Goal: Information Seeking & Learning: Learn about a topic

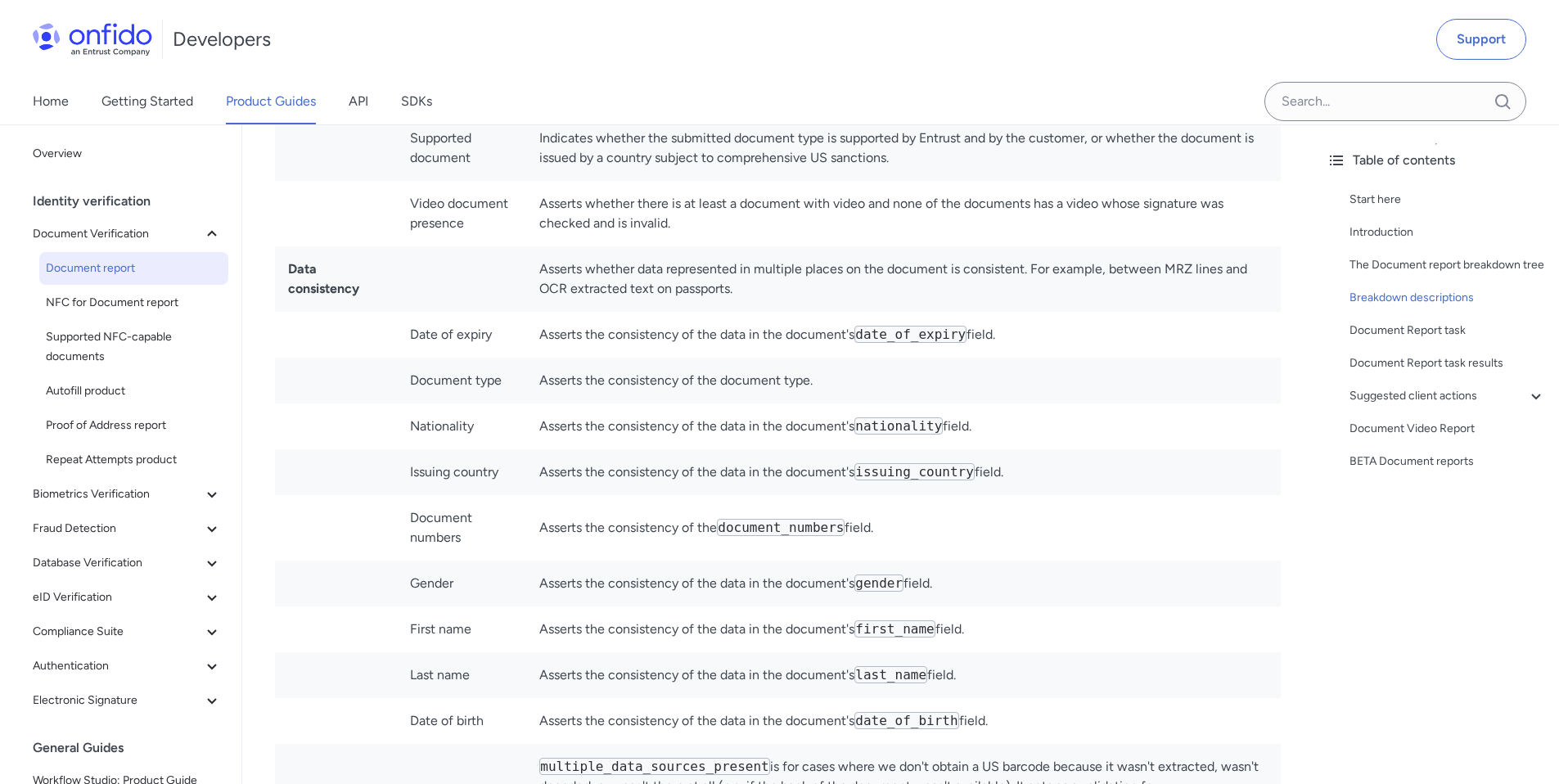
scroll to position [5499, 0]
click at [1216, 249] on td "Asserts whether data represented in multiple places on the document is consiste…" at bounding box center [903, 282] width 755 height 65
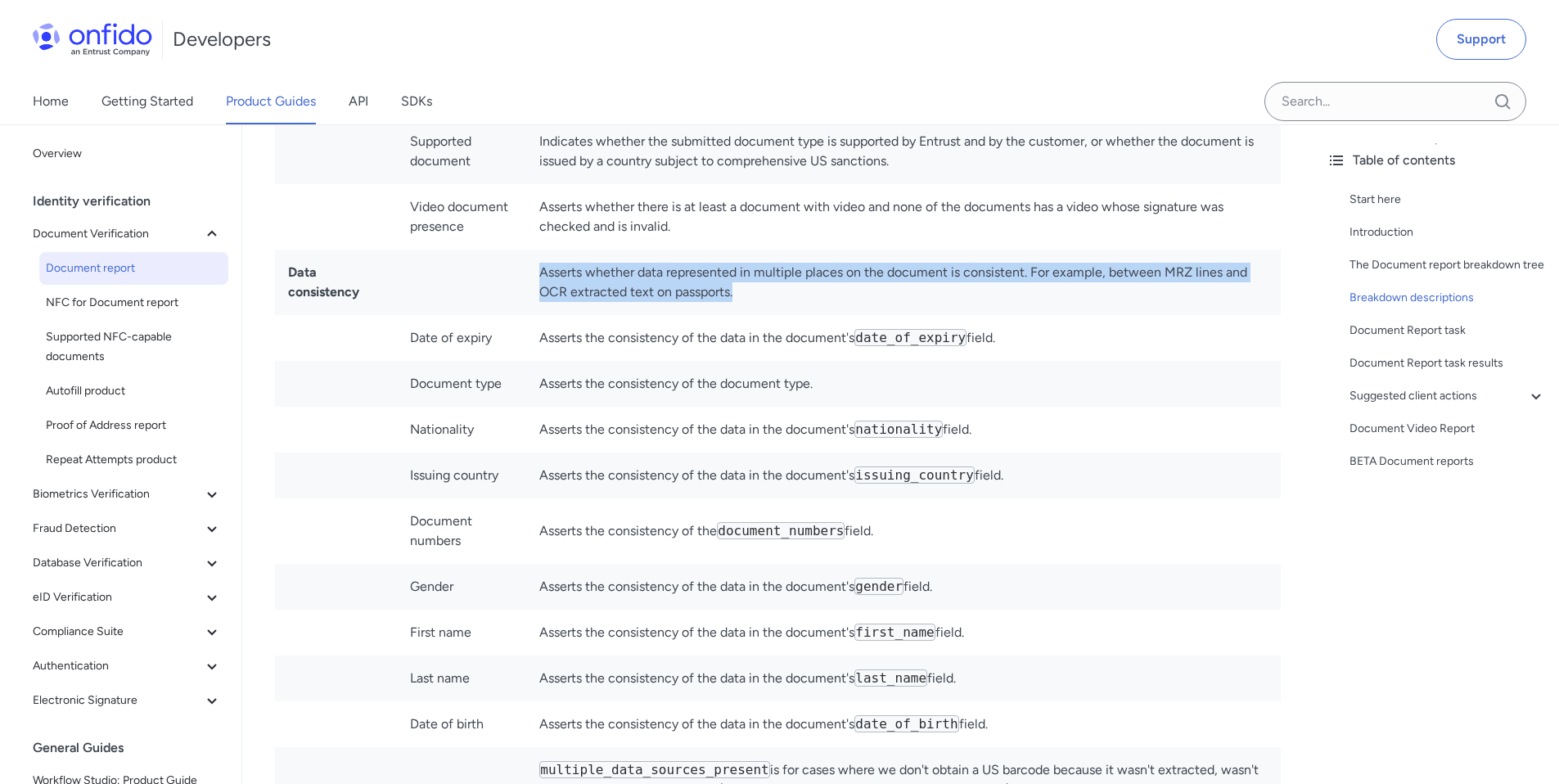
drag, startPoint x: 761, startPoint y: 275, endPoint x: 541, endPoint y: 255, distance: 220.9
click at [541, 255] on td "Asserts whether data represented in multiple places on the document is consiste…" at bounding box center [903, 282] width 755 height 65
copy td "Asserts whether data represented in multiple places on the document is consiste…"
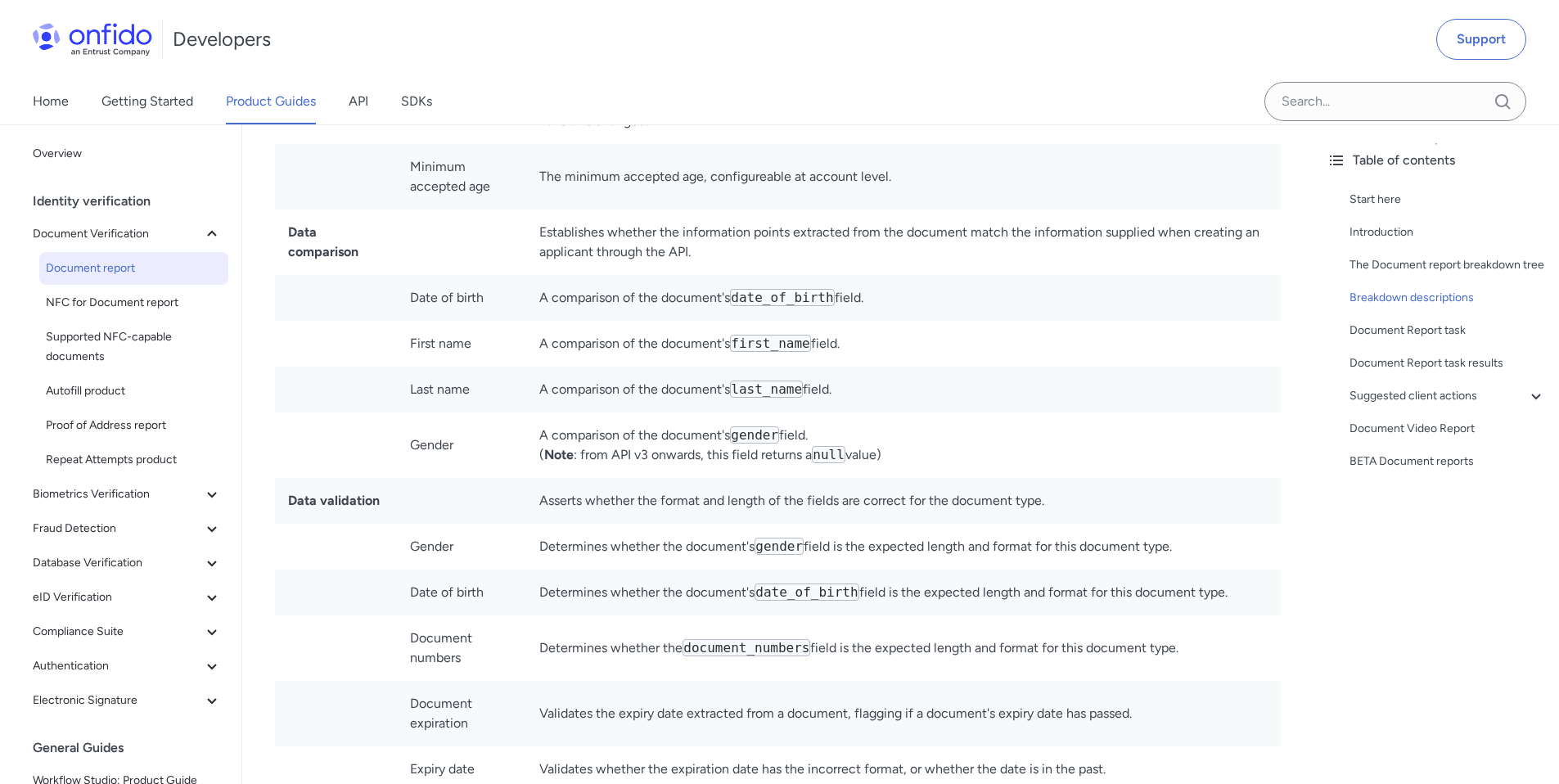
scroll to position [3886, 0]
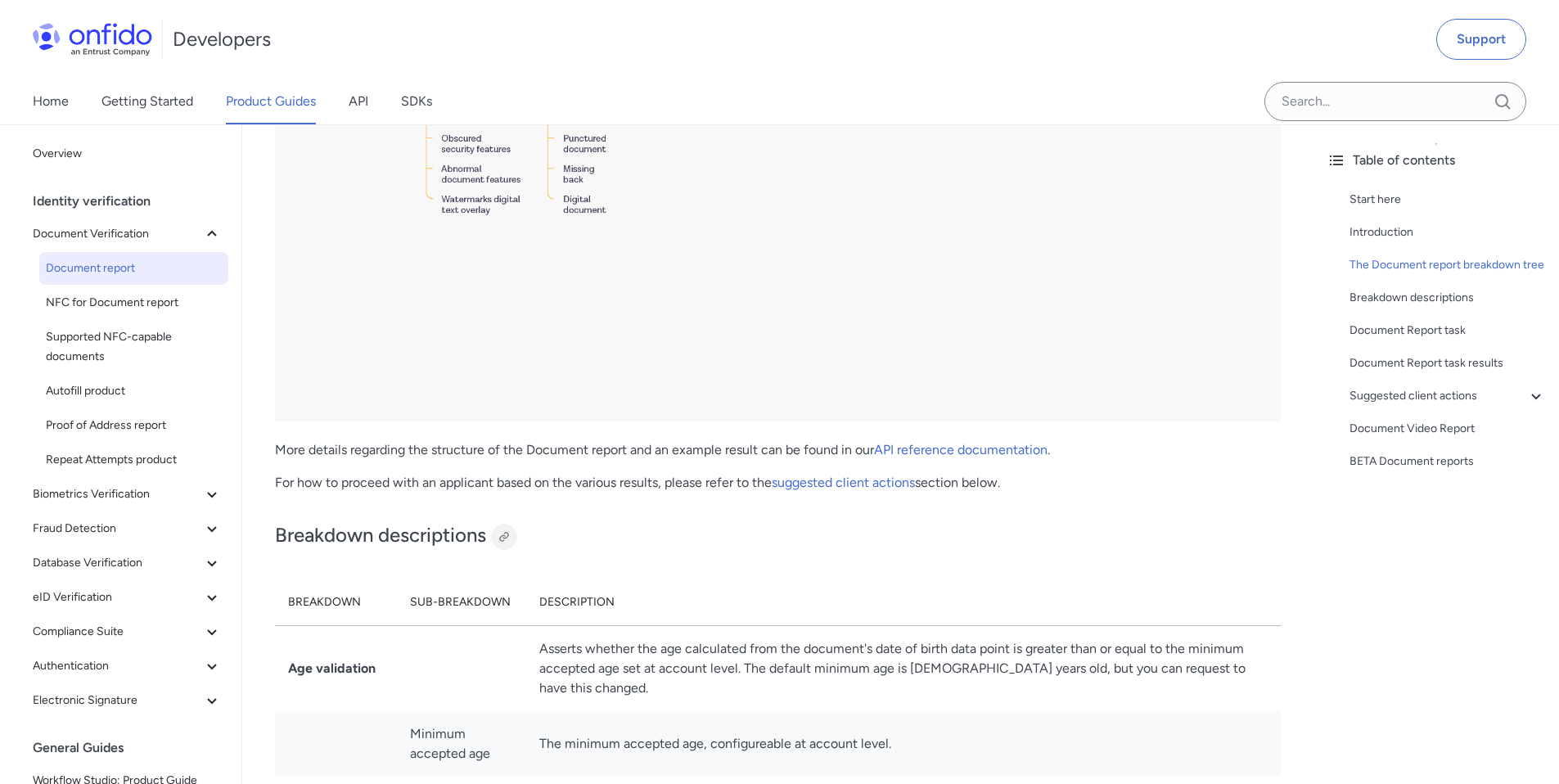
click at [507, 535] on div at bounding box center [503, 536] width 13 height 13
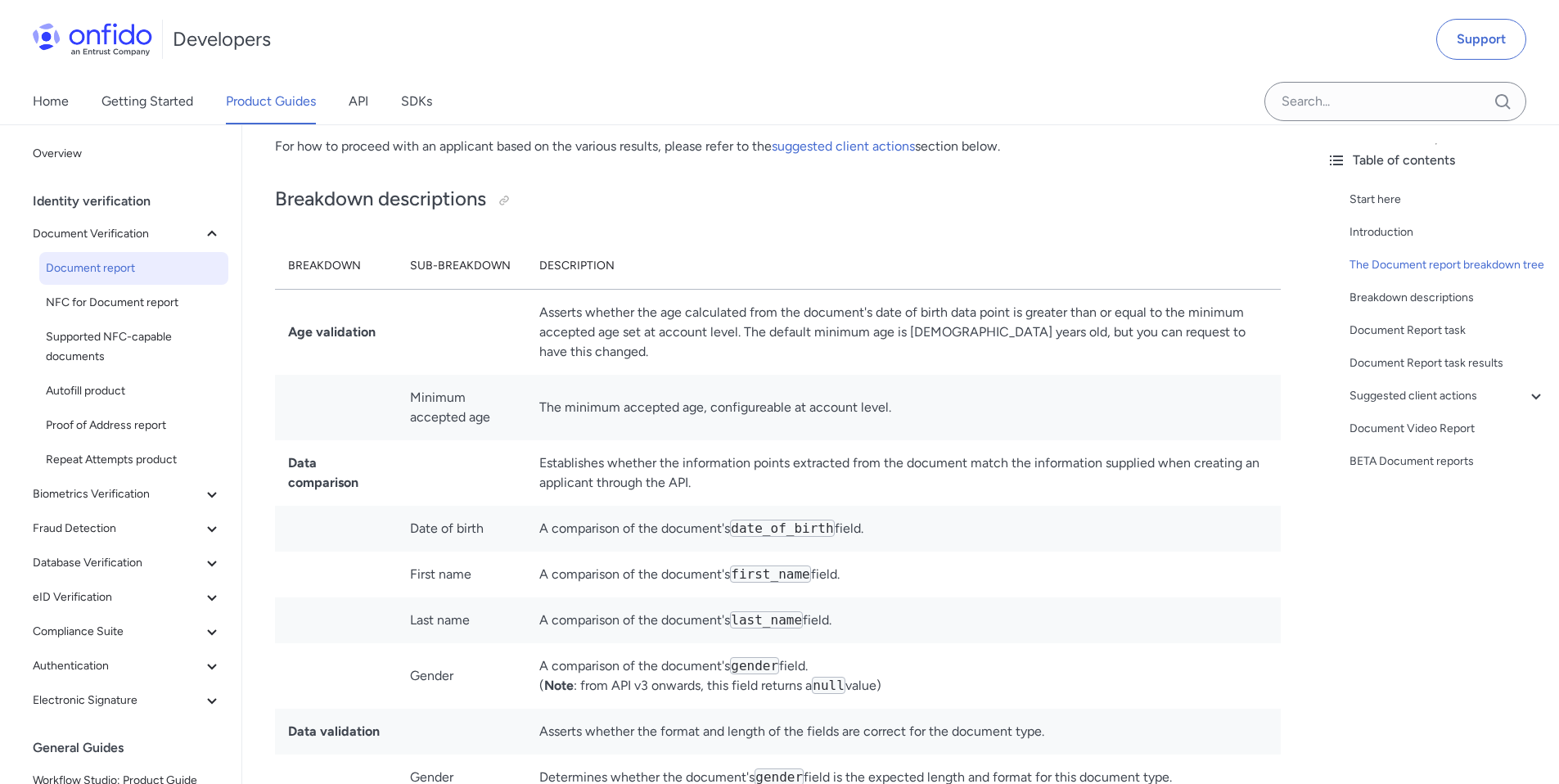
scroll to position [4233, 0]
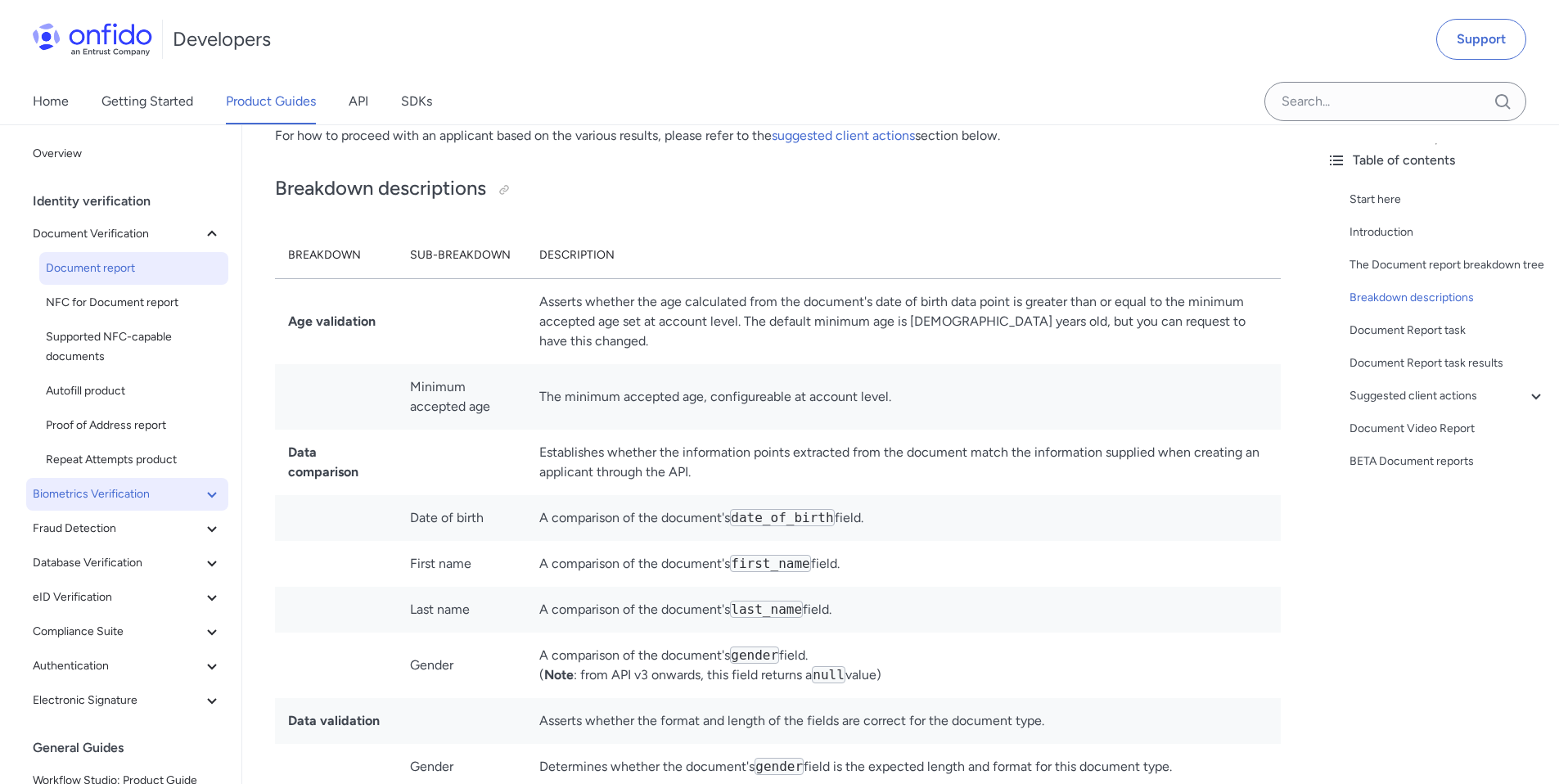
click at [202, 497] on icon at bounding box center [211, 493] width 19 height 19
click at [178, 566] on span "Known Faces report" at bounding box center [134, 562] width 176 height 19
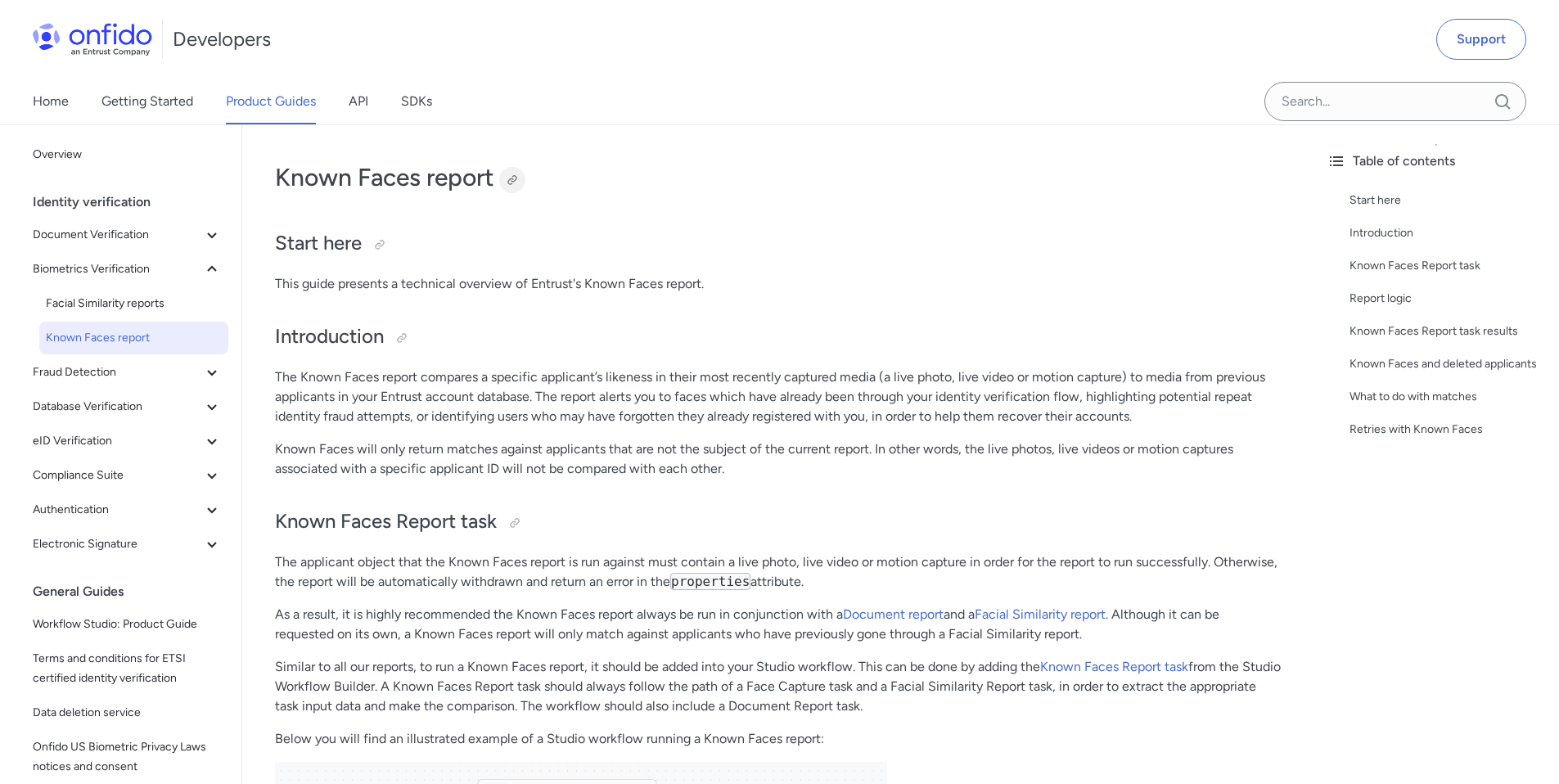
click at [519, 174] on div at bounding box center [512, 180] width 13 height 13
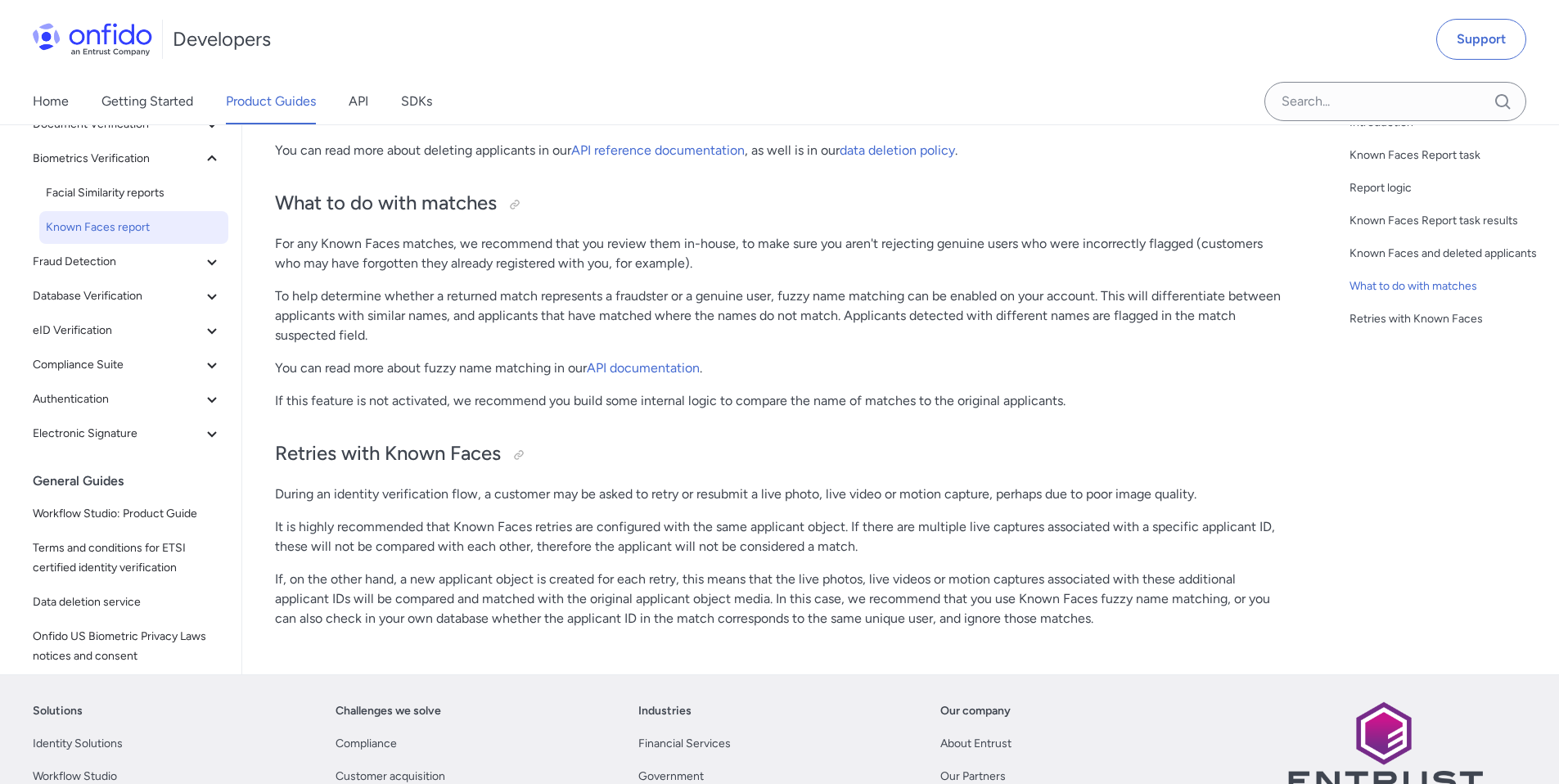
scroll to position [2247, 0]
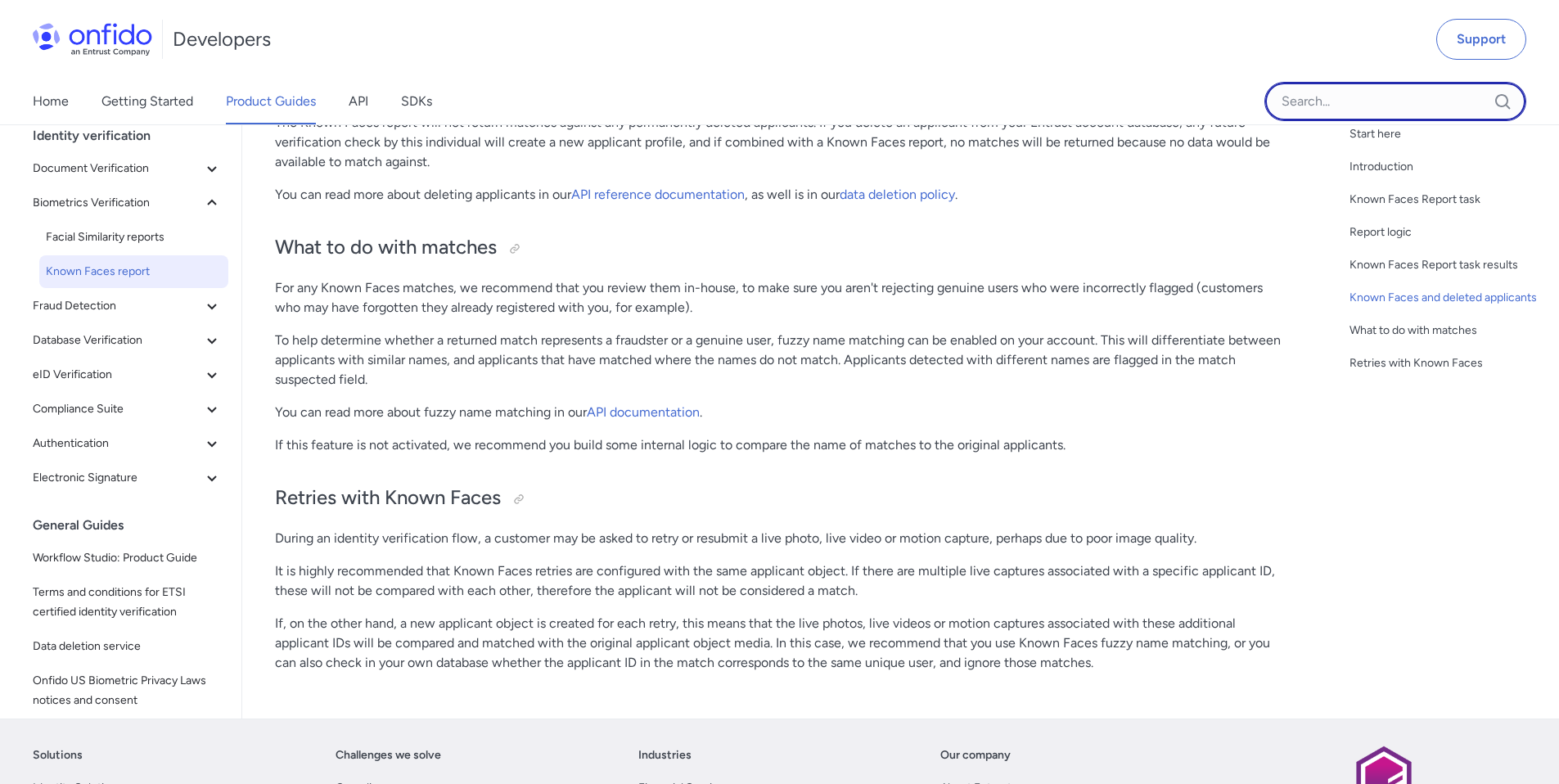
click at [1358, 107] on input "Onfido search input field" at bounding box center [1394, 101] width 261 height 39
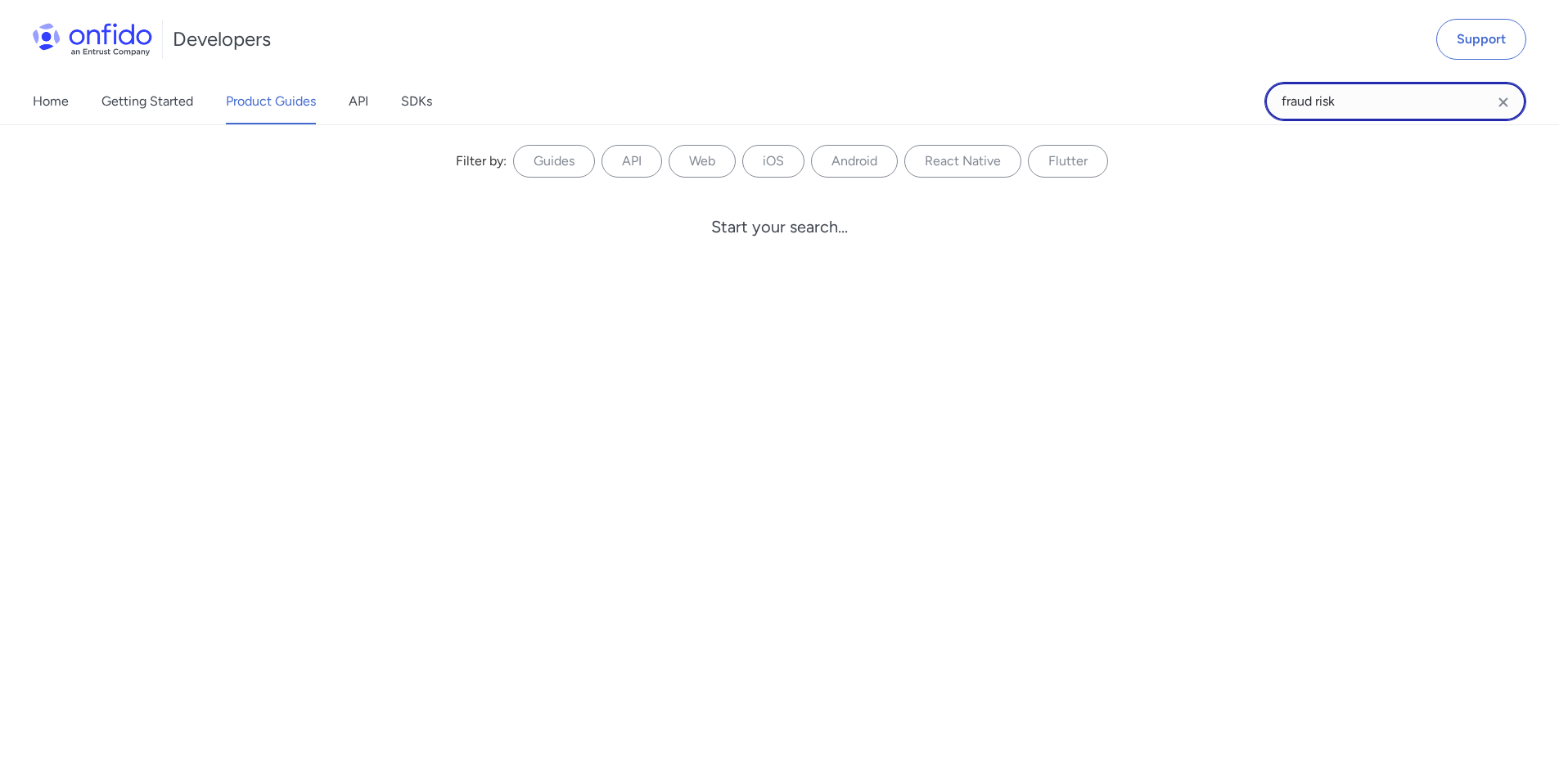
type input "fraud risk"
